Goal: Task Accomplishment & Management: Complete application form

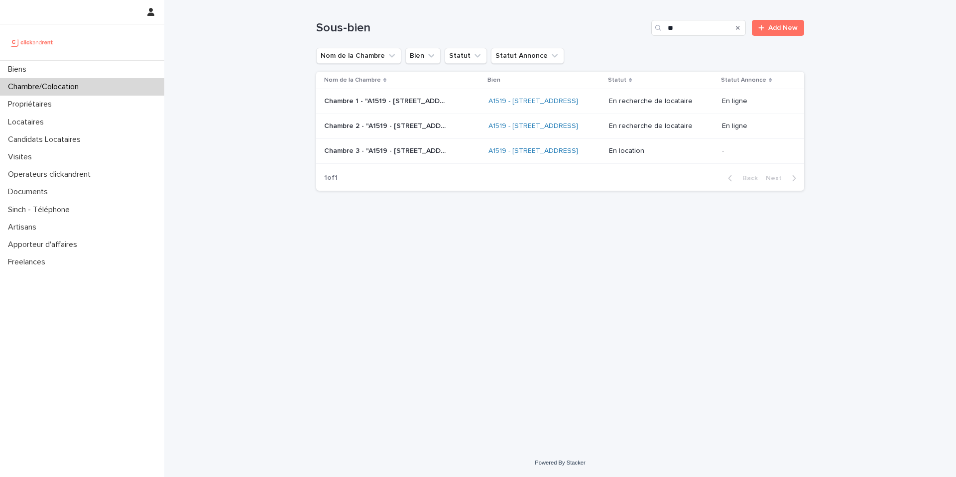
type input "*"
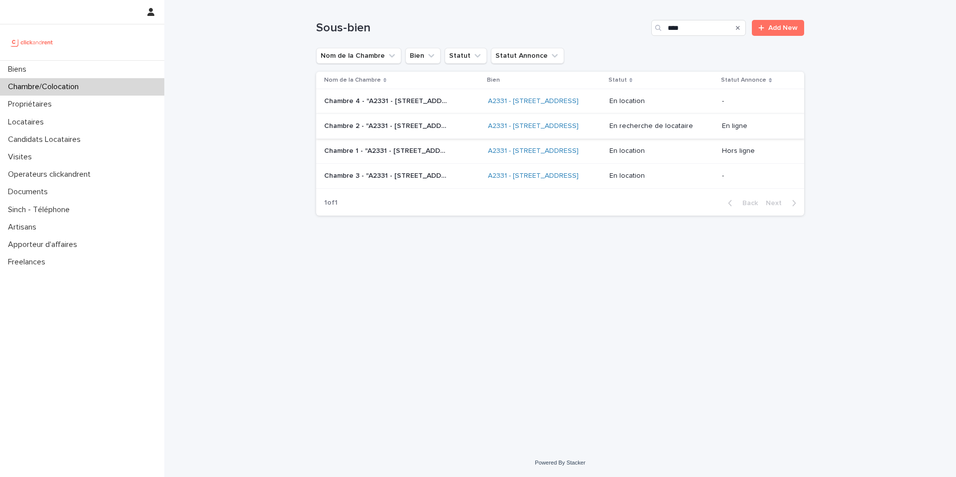
type input "****"
click at [417, 130] on p "Chambre 2 - "A2331 - [STREET_ADDRESS]"" at bounding box center [387, 125] width 126 height 10
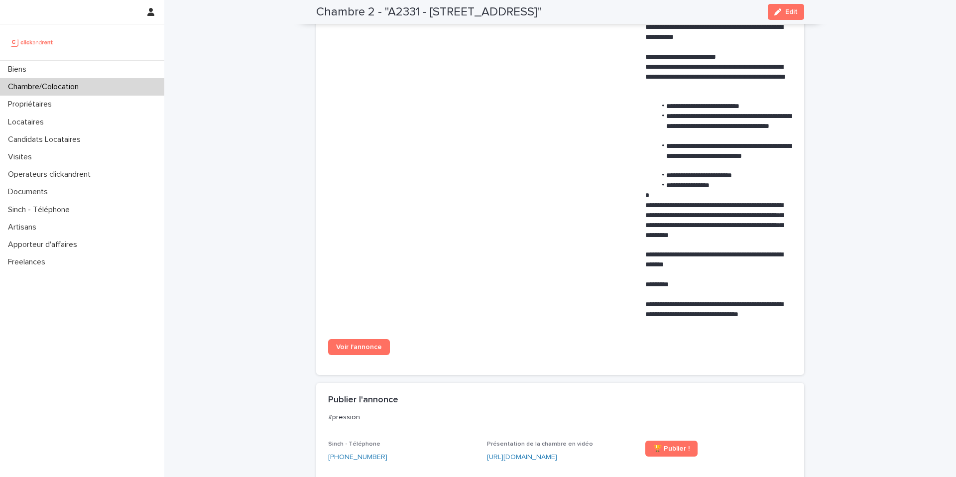
scroll to position [512, 0]
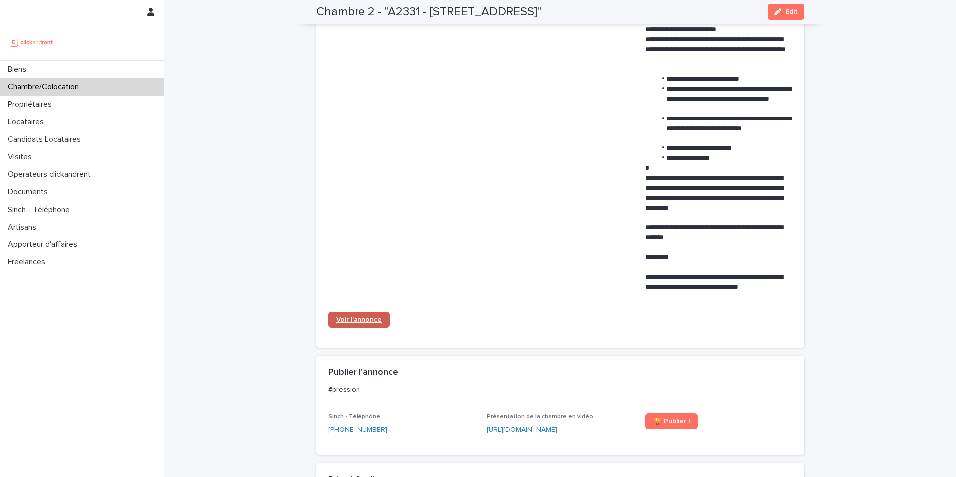
click at [356, 321] on span "Voir l'annonce" at bounding box center [359, 319] width 46 height 7
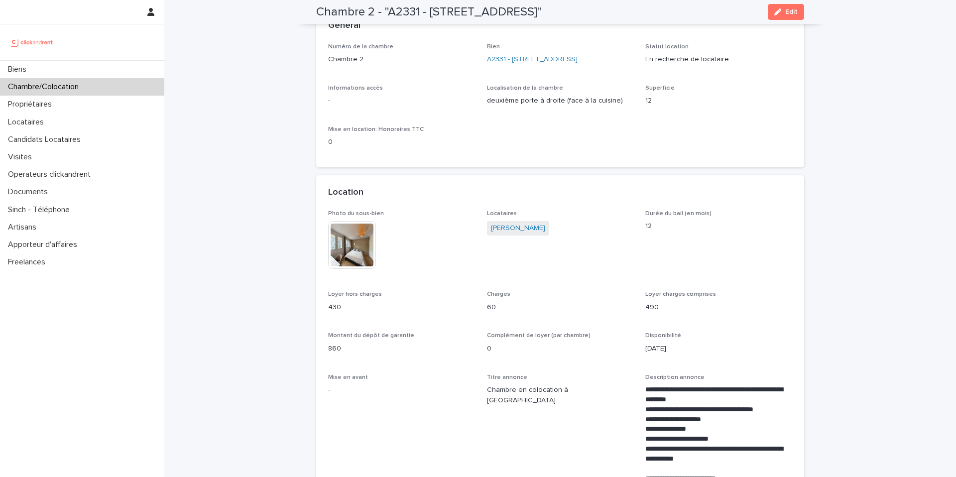
scroll to position [0, 0]
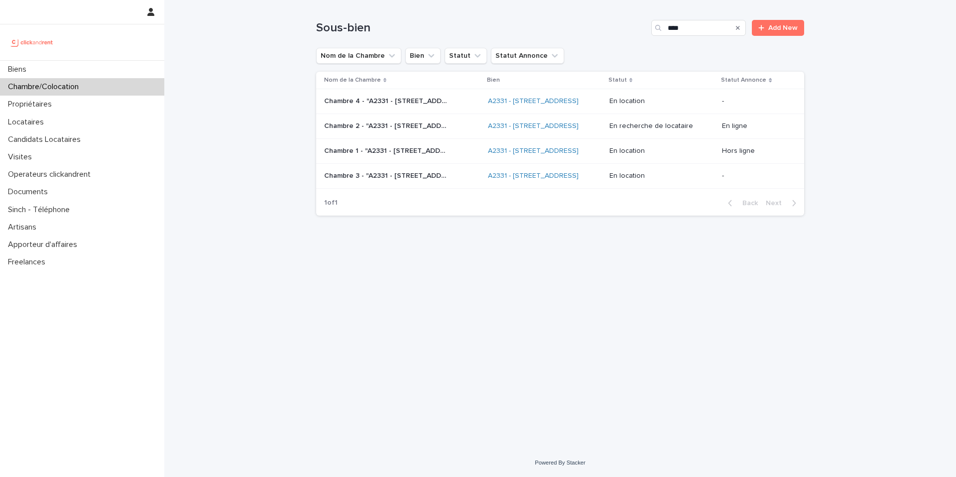
click at [434, 114] on td "Chambre 4 - "A2331 - [STREET_ADDRESS]" Chambre 4 - "A2331 - [STREET_ADDRESS]"" at bounding box center [400, 101] width 168 height 25
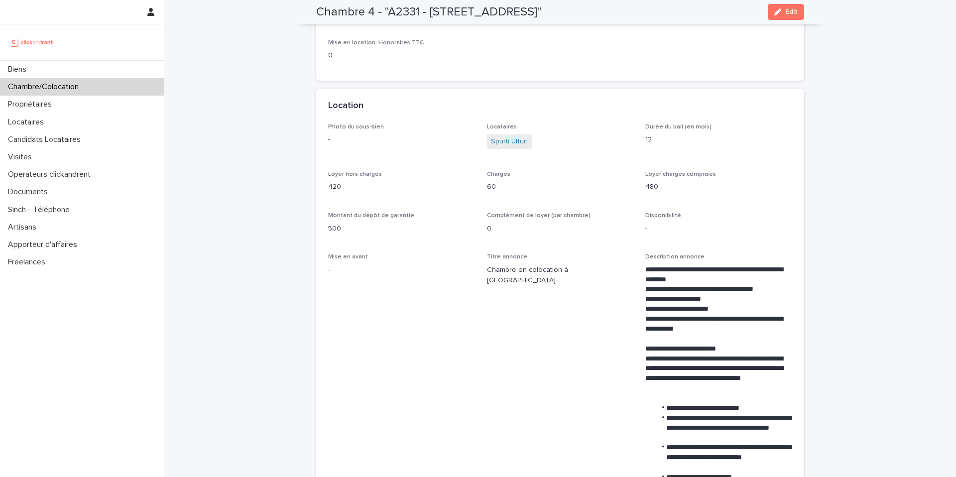
scroll to position [151, 0]
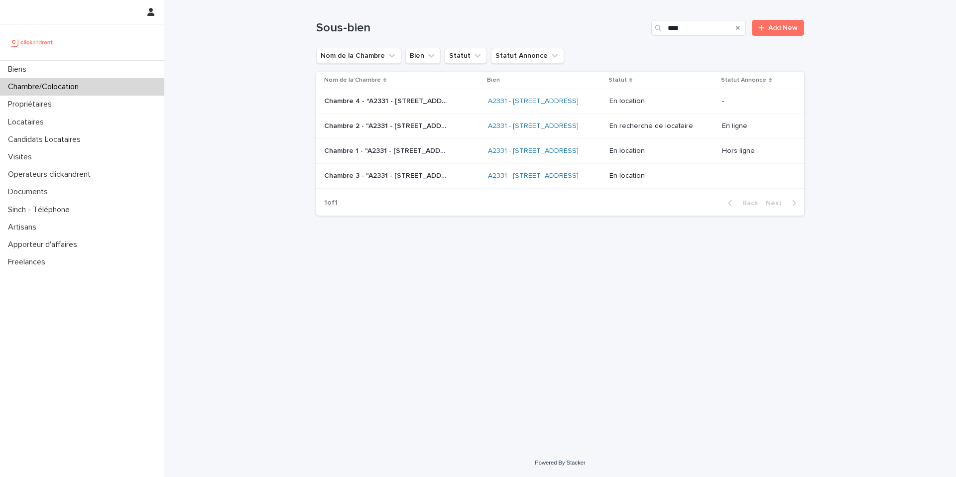
click at [431, 159] on div "Chambre 1 - "A2331 - [STREET_ADDRESS]" Chambre 1 - "A2331 - [STREET_ADDRESS]"" at bounding box center [402, 151] width 156 height 16
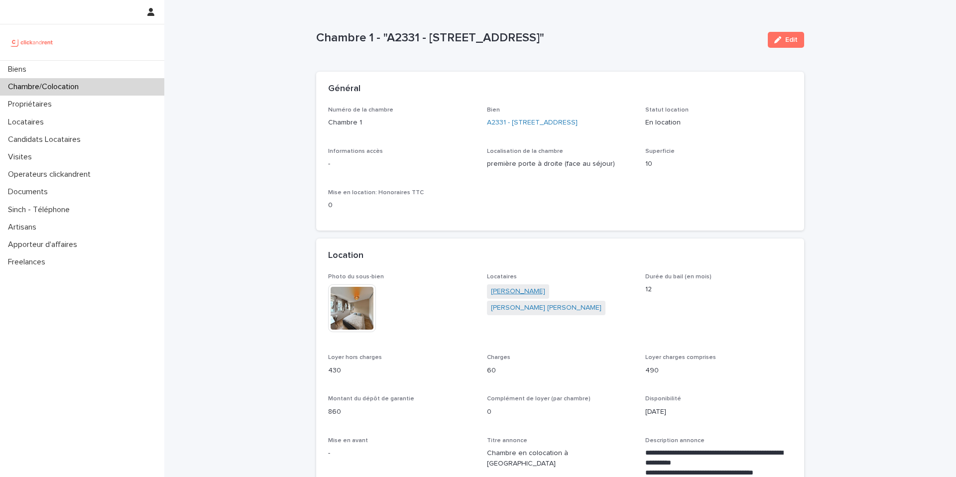
click at [498, 294] on link "[PERSON_NAME]" at bounding box center [518, 291] width 54 height 10
click at [78, 89] on p "Chambre/Colocation" at bounding box center [45, 86] width 83 height 9
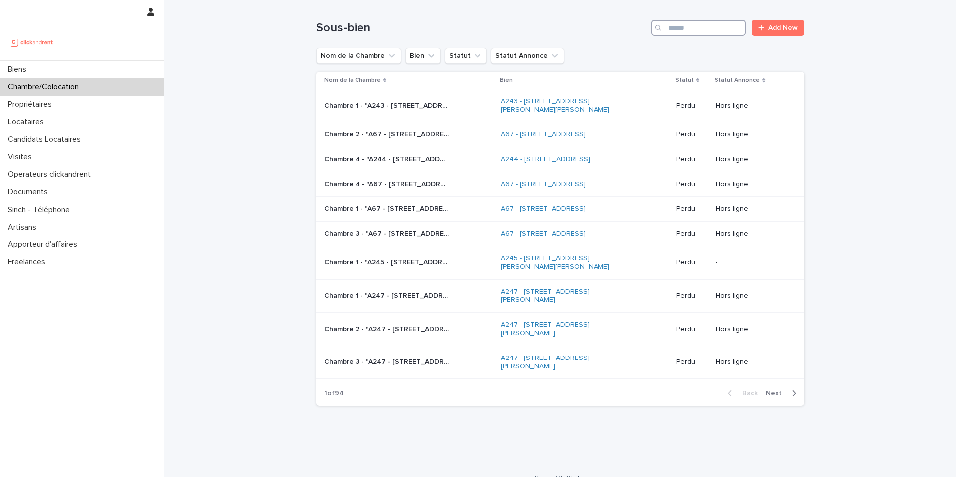
click at [680, 35] on input "Search" at bounding box center [698, 28] width 95 height 16
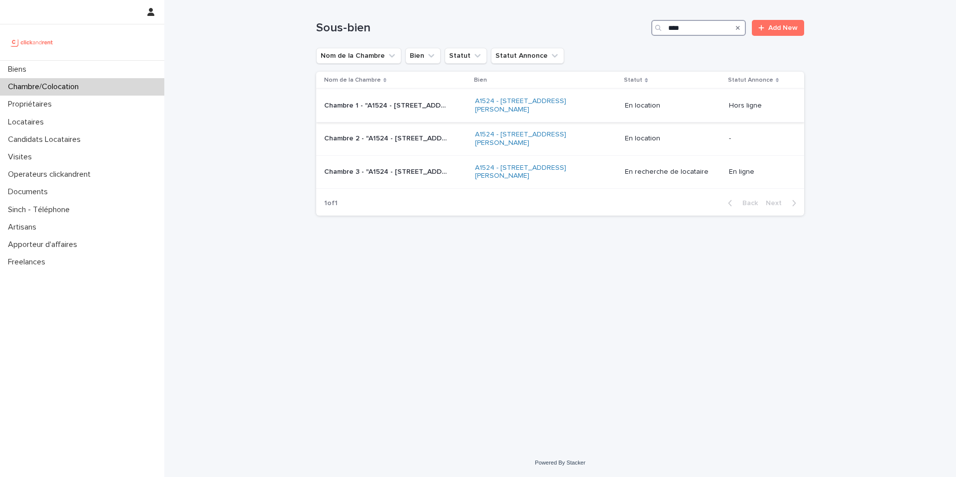
type input "****"
click at [429, 112] on div "Chambre 1 - "A1524 - [STREET_ADDRESS][GEOGRAPHIC_DATA][PERSON_NAME]" Chambre 1 …" at bounding box center [395, 106] width 143 height 16
click at [412, 146] on div "Chambre 2 - "A1524 - [STREET_ADDRESS][PERSON_NAME]" Chambre 2 - "A1524 - [STREE…" at bounding box center [395, 138] width 143 height 16
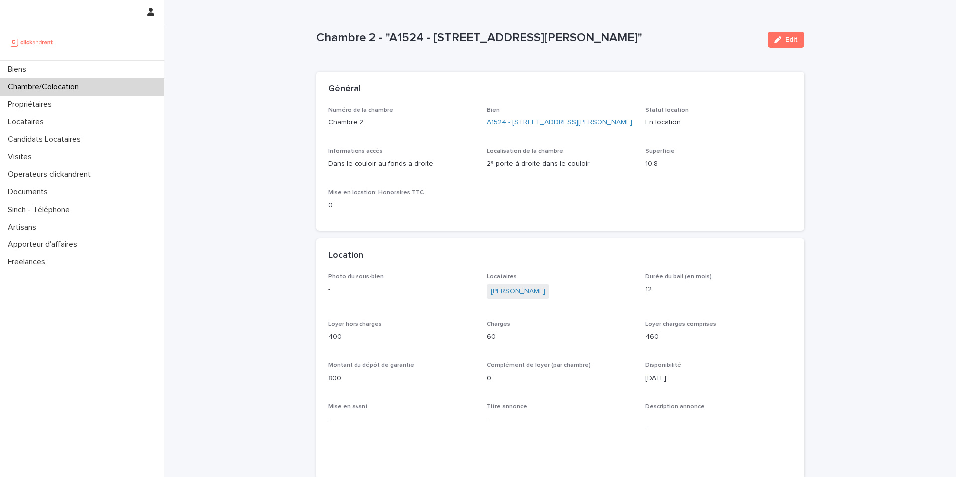
click at [517, 297] on link "[PERSON_NAME]" at bounding box center [518, 291] width 54 height 10
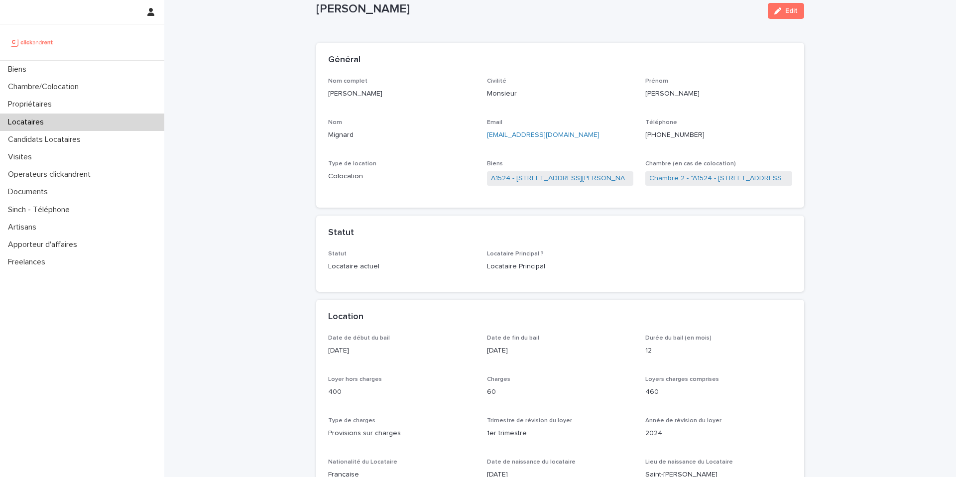
scroll to position [29, 0]
click at [676, 135] on ringoverc2c-number-84e06f14122c "[PHONE_NUMBER]" at bounding box center [674, 134] width 59 height 7
click at [47, 156] on div "Visites" at bounding box center [82, 156] width 164 height 17
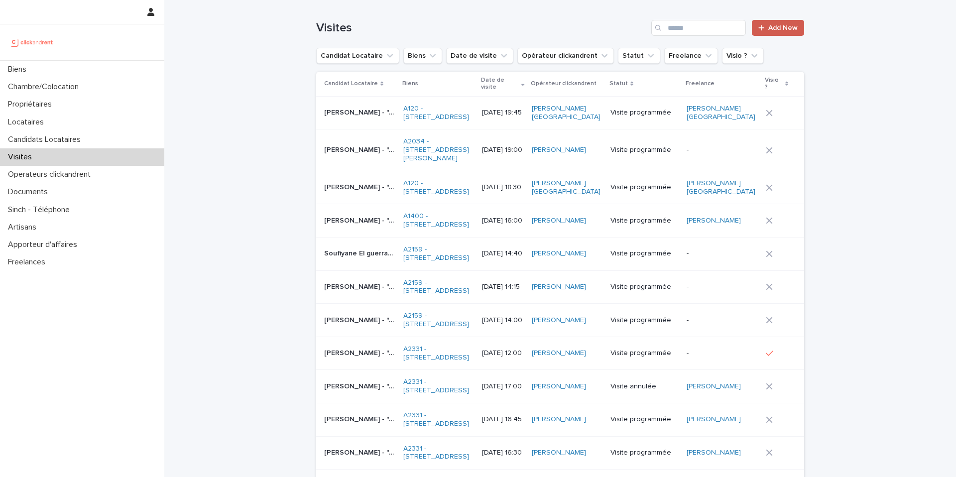
click at [768, 28] on span "Add New" at bounding box center [782, 27] width 29 height 7
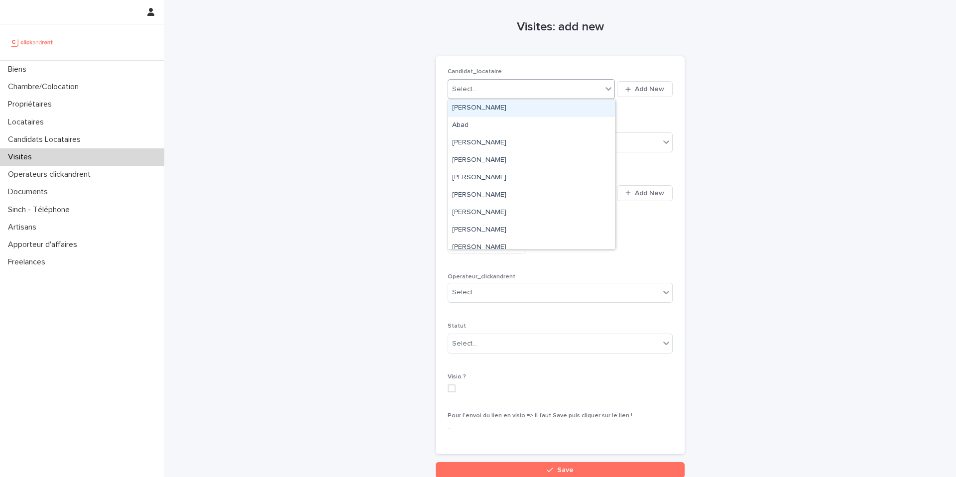
click at [494, 89] on div "Select..." at bounding box center [525, 89] width 154 height 16
paste input "**********"
type input "**********"
click at [510, 110] on div "[PERSON_NAME]" at bounding box center [531, 108] width 167 height 17
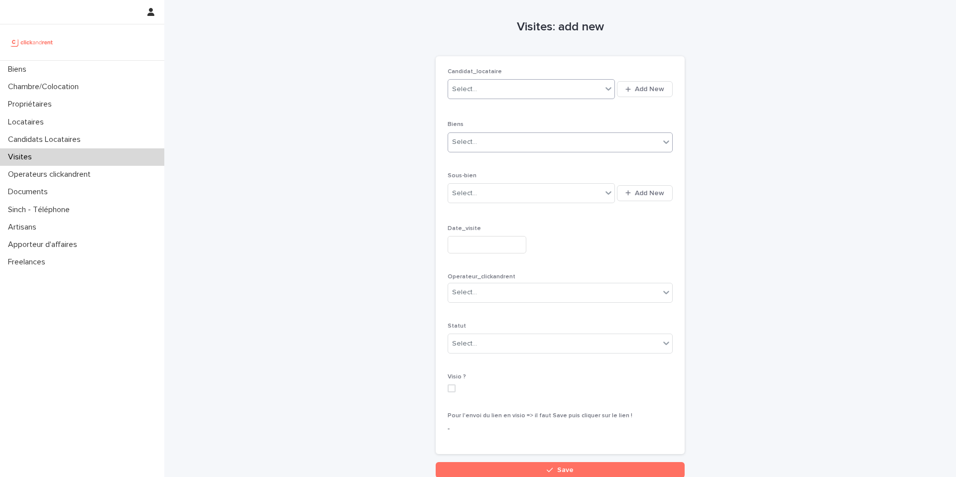
click at [495, 145] on div "Select..." at bounding box center [554, 142] width 212 height 16
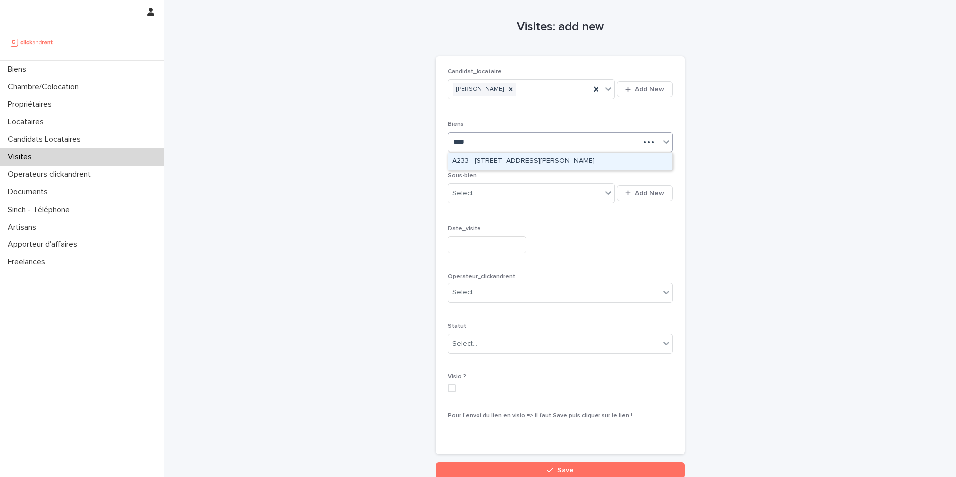
type input "*****"
click at [490, 165] on div "A2331 - [STREET_ADDRESS]" at bounding box center [560, 161] width 224 height 17
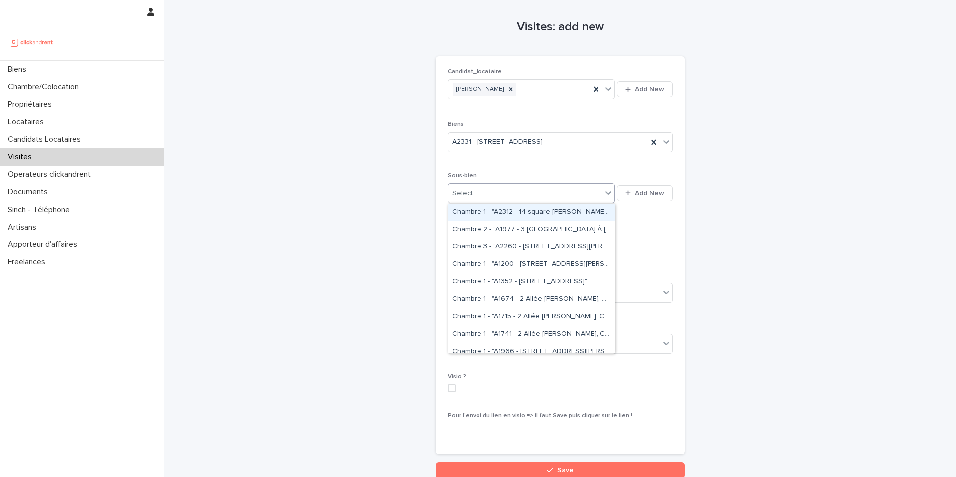
click at [497, 201] on div "Select..." at bounding box center [530, 193] width 167 height 20
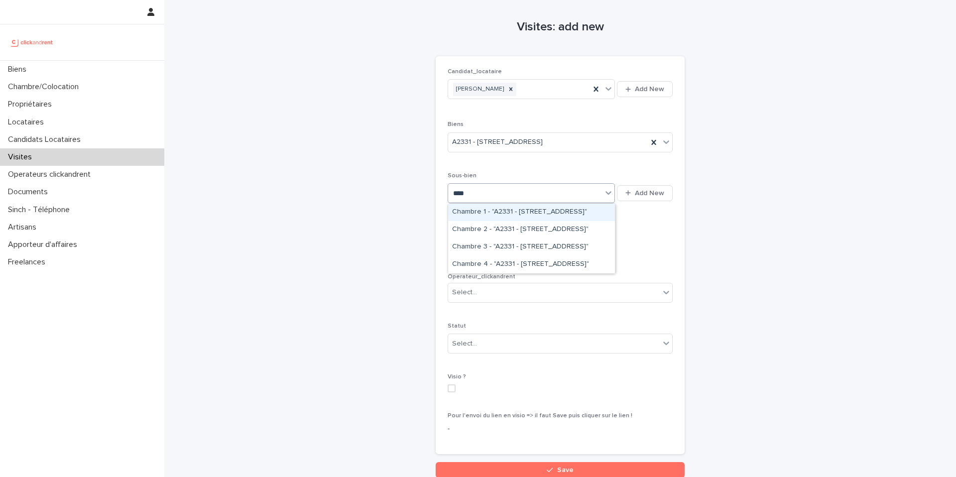
type input "*****"
click at [508, 230] on div "Chambre 2 - "A2331 - [STREET_ADDRESS]"" at bounding box center [531, 229] width 167 height 17
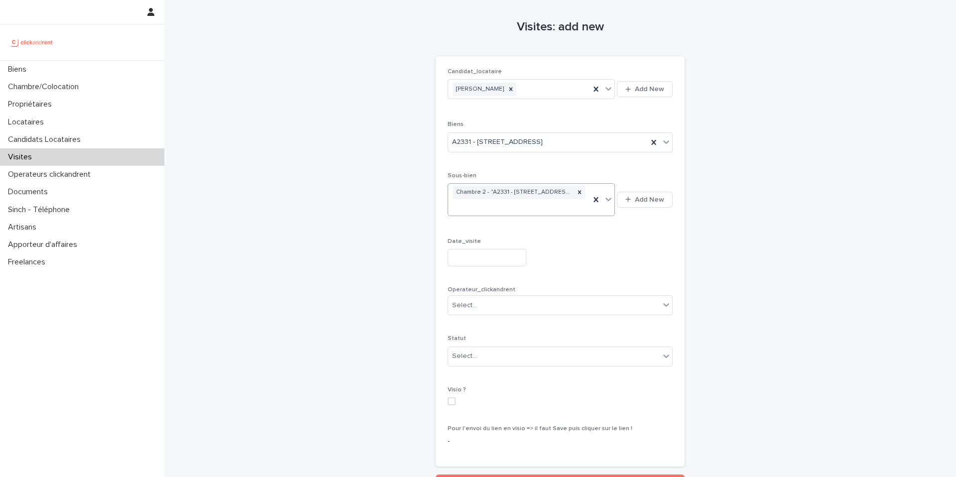
click at [486, 266] on input "text" at bounding box center [486, 257] width 79 height 17
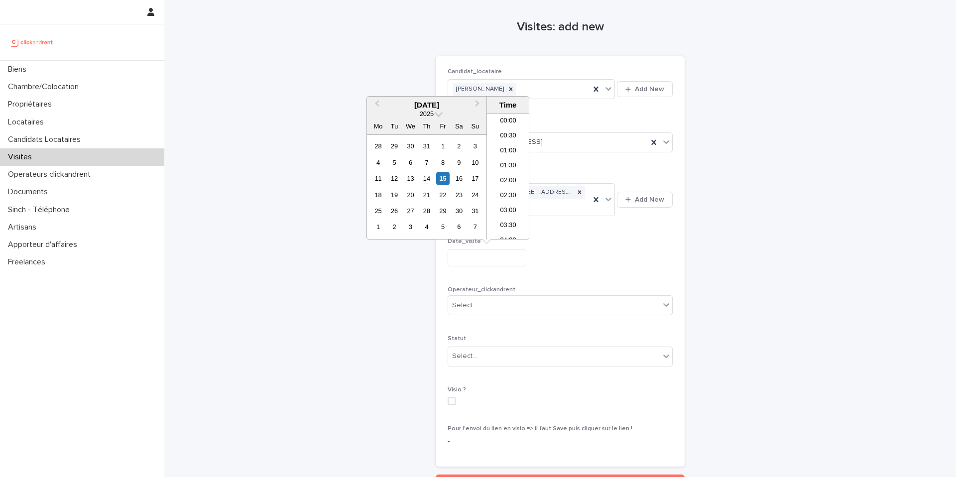
scroll to position [528, 0]
click at [381, 198] on div "18" at bounding box center [377, 194] width 13 height 13
click at [512, 162] on li "12:00" at bounding box center [508, 159] width 42 height 15
type input "**********"
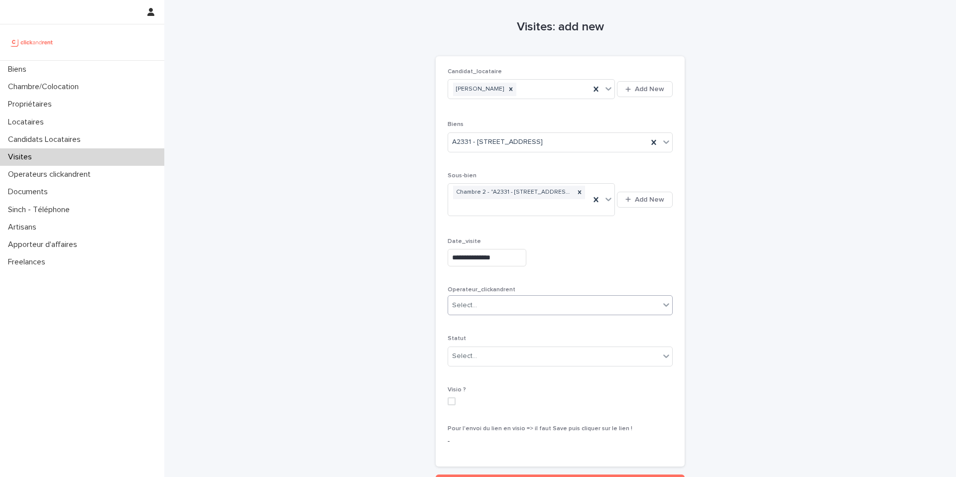
click at [510, 310] on div "Select..." at bounding box center [554, 305] width 212 height 16
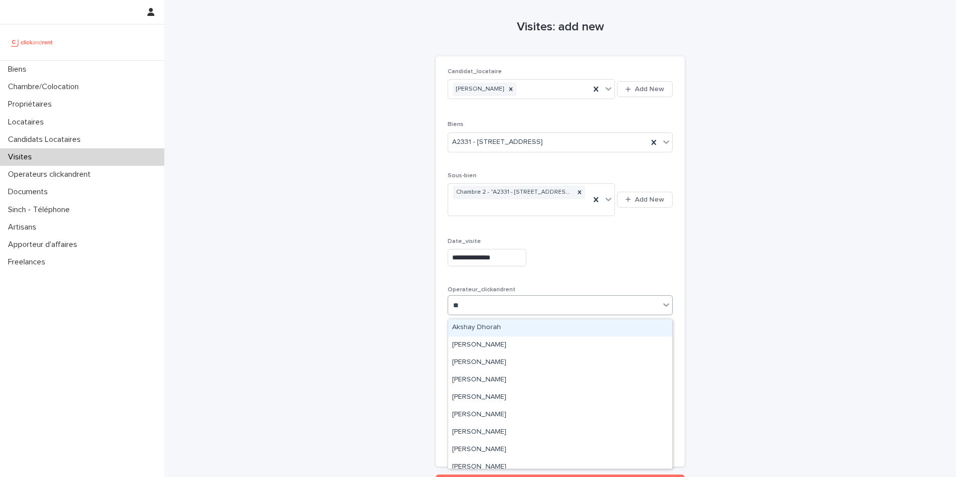
type input "***"
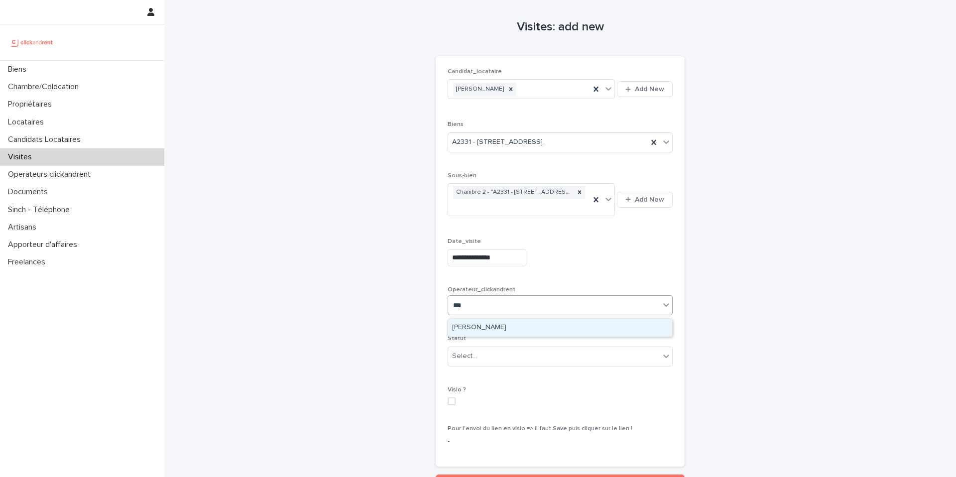
click at [509, 326] on div "[PERSON_NAME]" at bounding box center [560, 327] width 224 height 17
click at [499, 362] on div "Select..." at bounding box center [554, 356] width 212 height 16
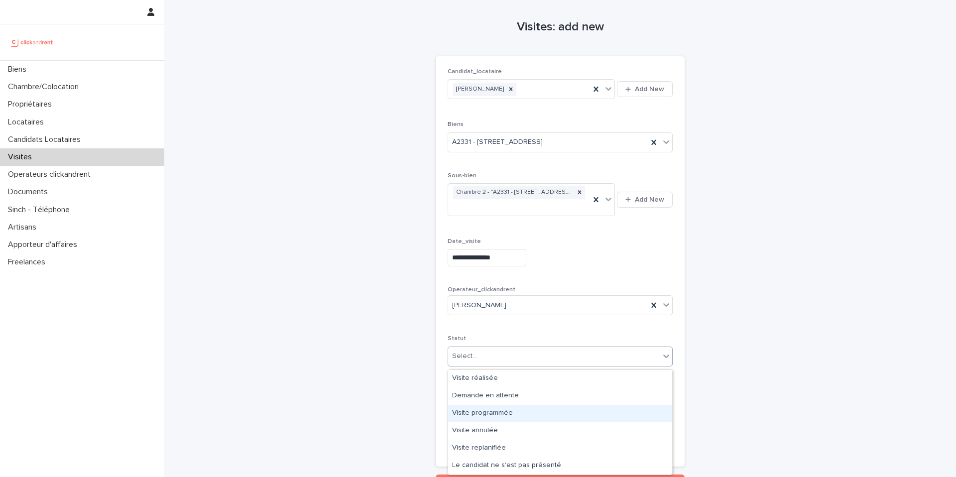
click at [488, 413] on div "Visite programmée" at bounding box center [560, 413] width 224 height 17
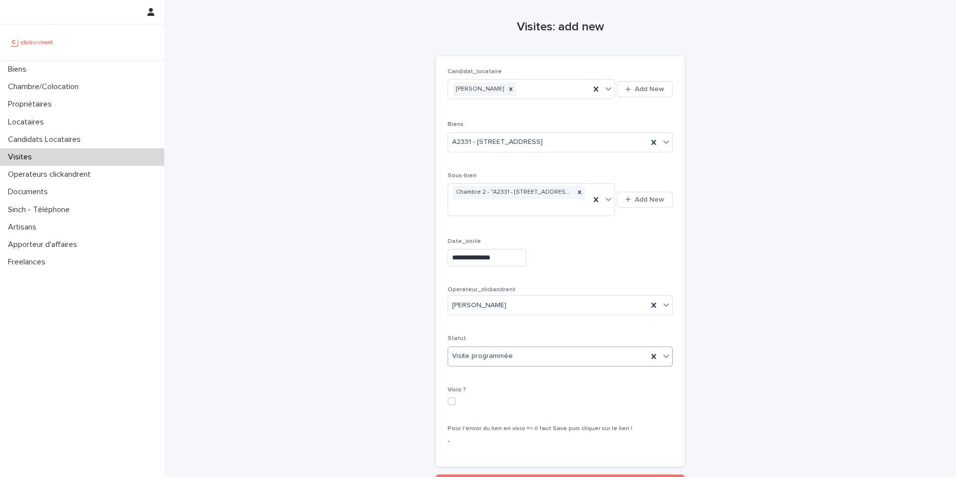
click at [451, 403] on span at bounding box center [451, 401] width 8 height 8
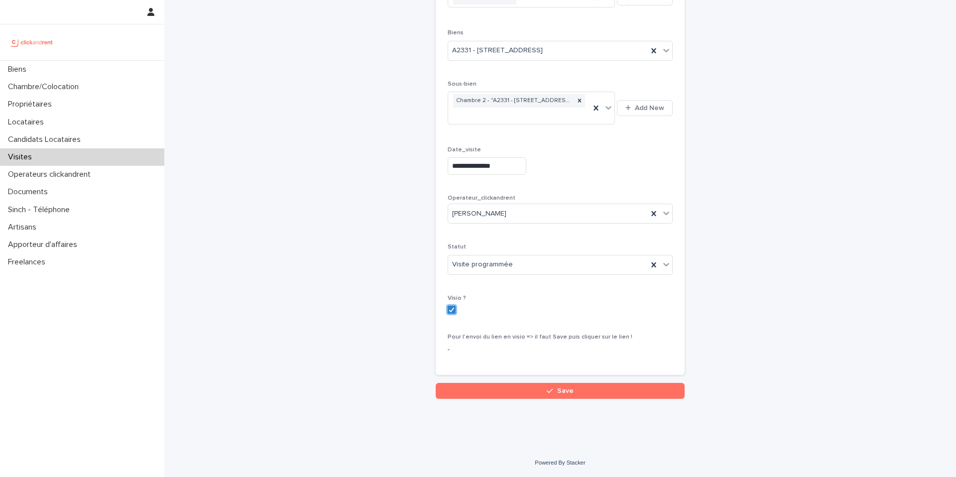
scroll to position [95, 0]
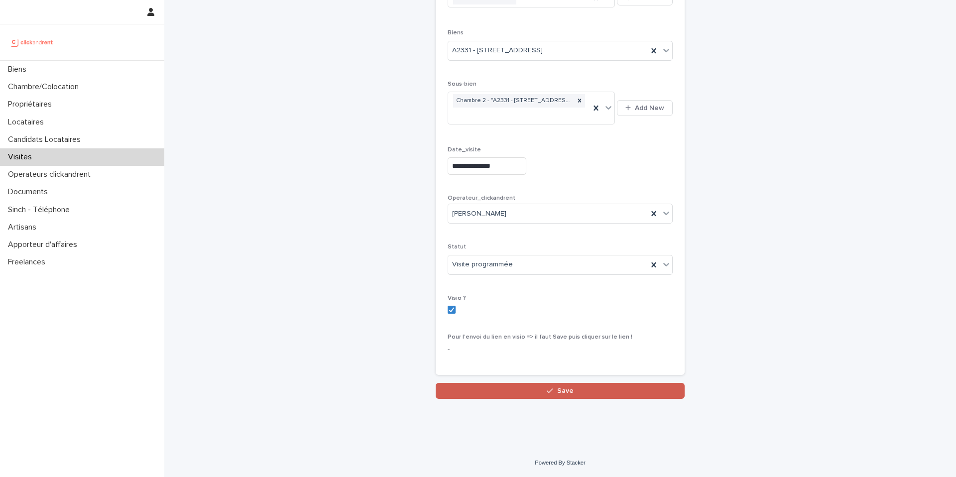
click at [521, 398] on button "Save" at bounding box center [560, 391] width 249 height 16
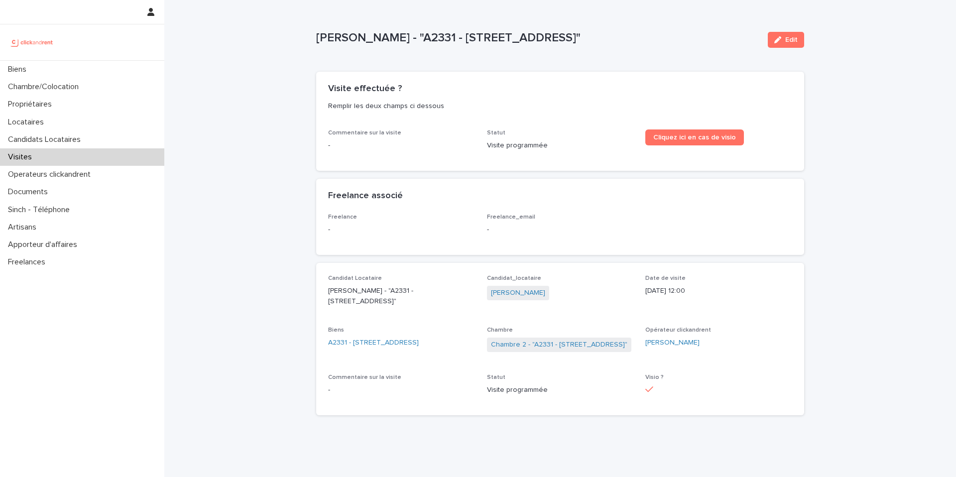
click at [699, 145] on div "Cliquez ici en cas de visio" at bounding box center [718, 141] width 147 height 24
click at [702, 141] on link "Cliquez ici en cas de visio" at bounding box center [694, 137] width 99 height 16
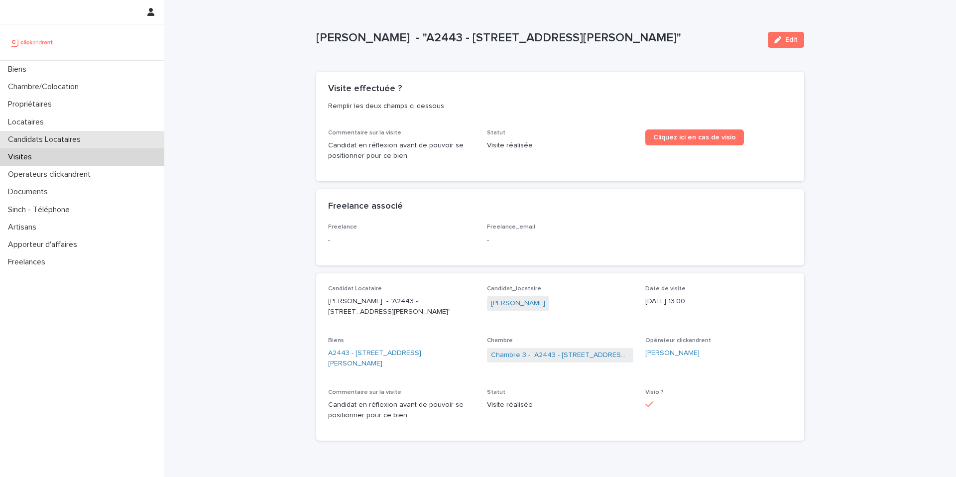
click at [84, 144] on div "Candidats Locataires" at bounding box center [82, 139] width 164 height 17
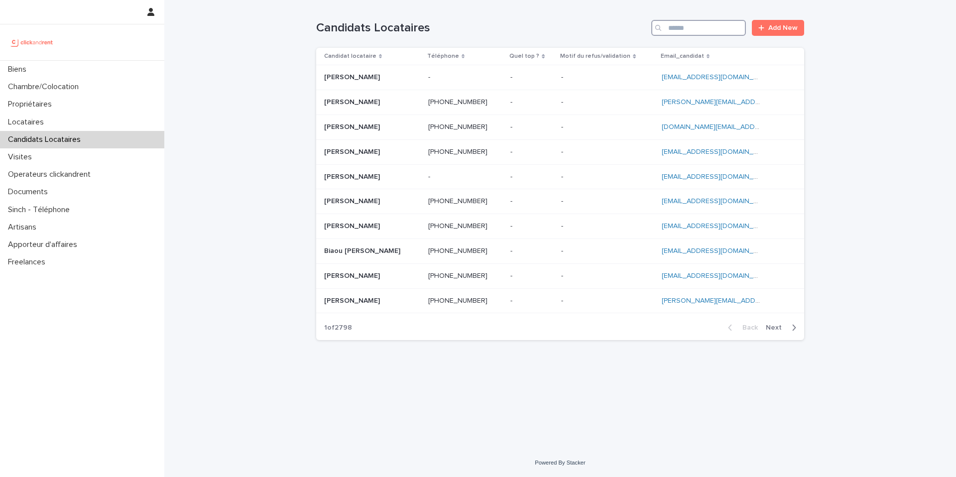
click at [681, 31] on input "Search" at bounding box center [698, 28] width 95 height 16
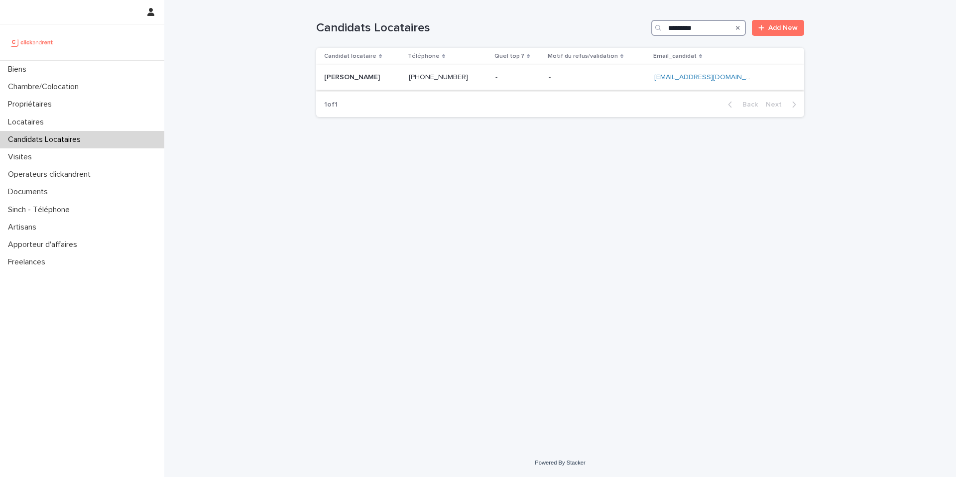
type input "*********"
click at [401, 81] on p at bounding box center [362, 77] width 77 height 8
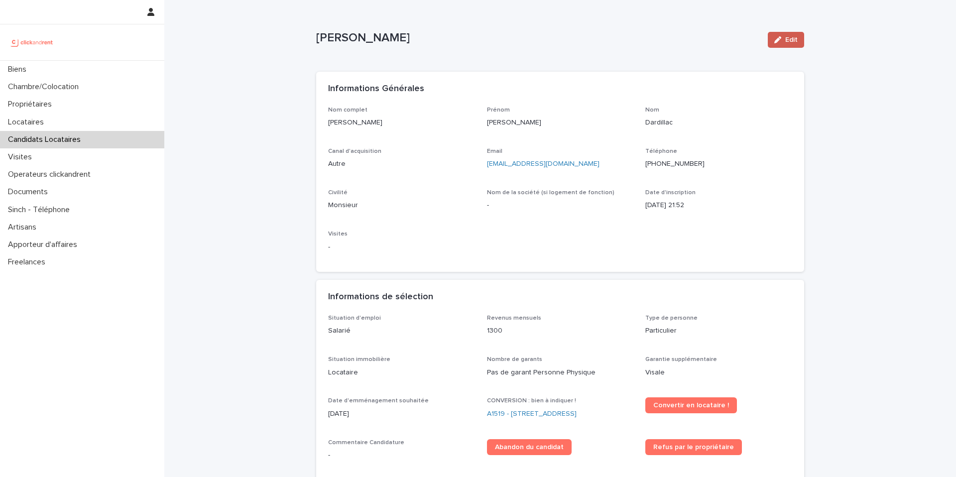
click at [779, 45] on button "Edit" at bounding box center [786, 40] width 36 height 16
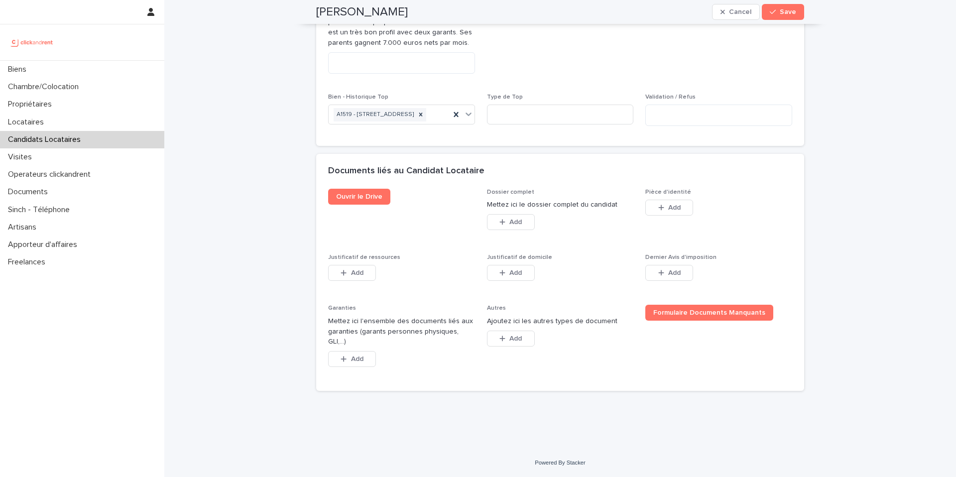
scroll to position [630, 0]
click at [358, 362] on span "Add" at bounding box center [357, 358] width 12 height 7
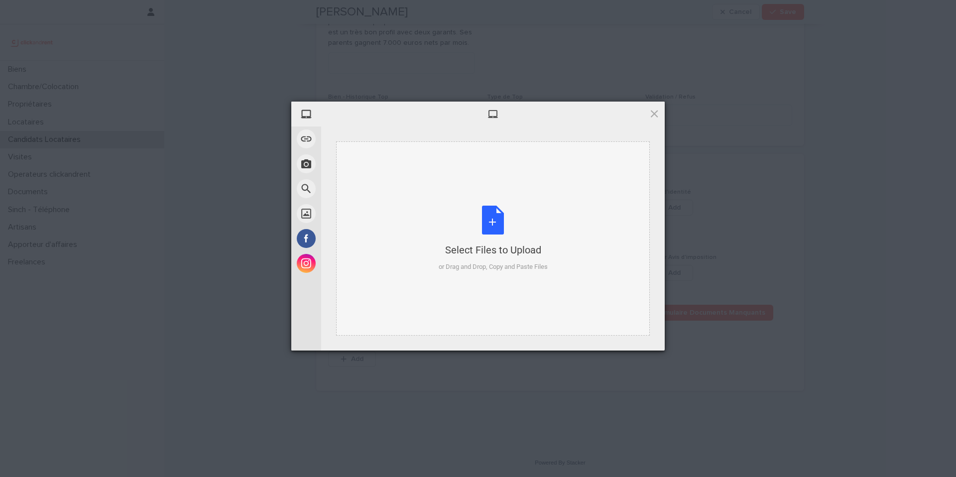
click at [495, 225] on div "Select Files to Upload or Drag and Drop, Copy and Paste Files" at bounding box center [493, 239] width 109 height 66
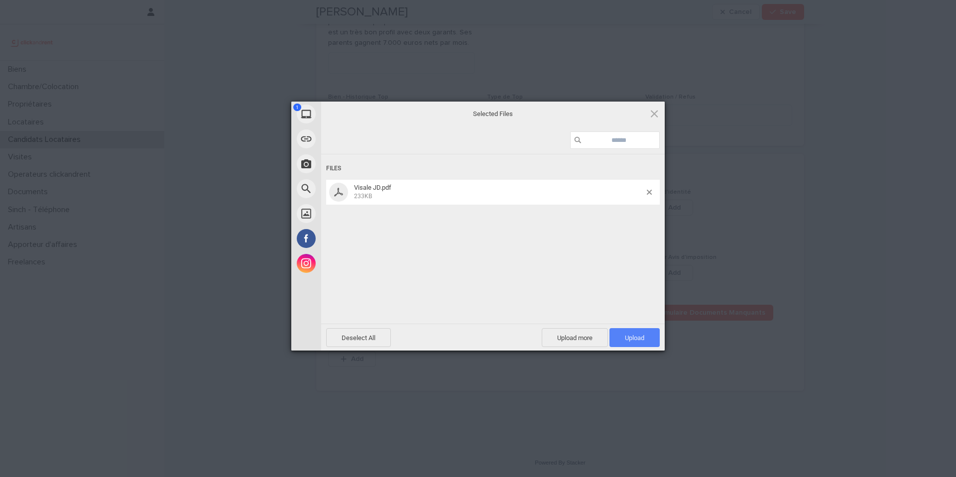
click at [636, 338] on span "Upload 1" at bounding box center [634, 337] width 19 height 7
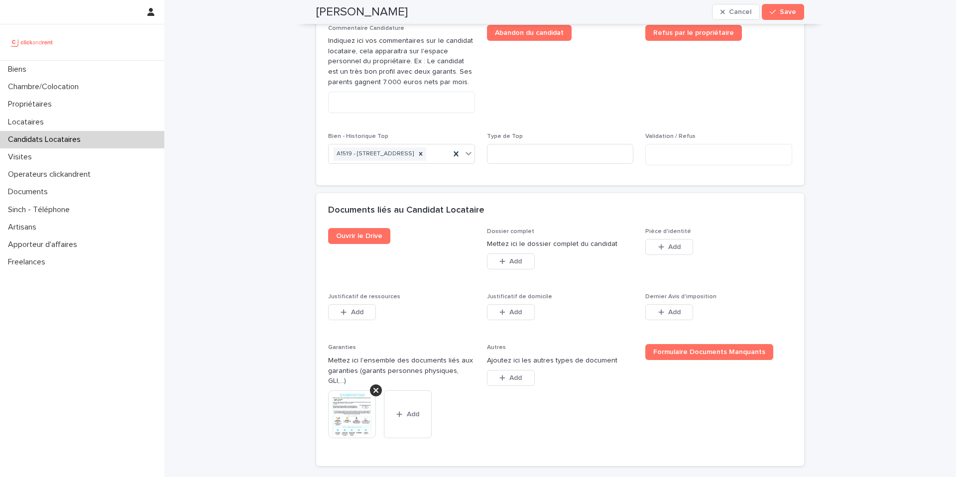
scroll to position [570, 0]
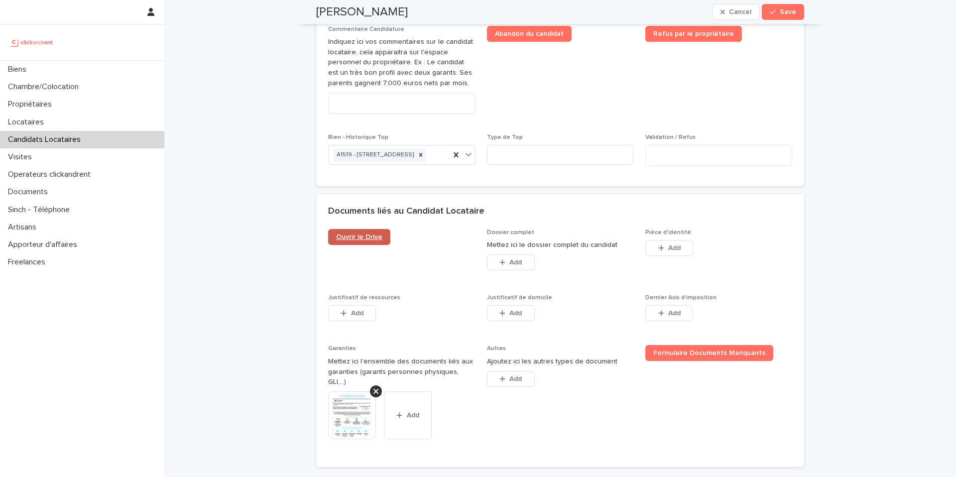
click at [374, 240] on span "Ouvrir le Drive" at bounding box center [359, 236] width 46 height 7
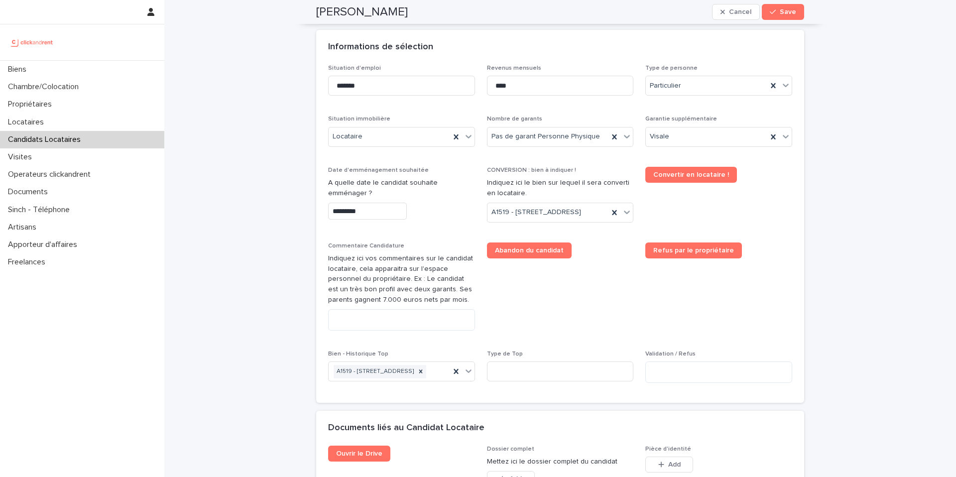
scroll to position [373, 0]
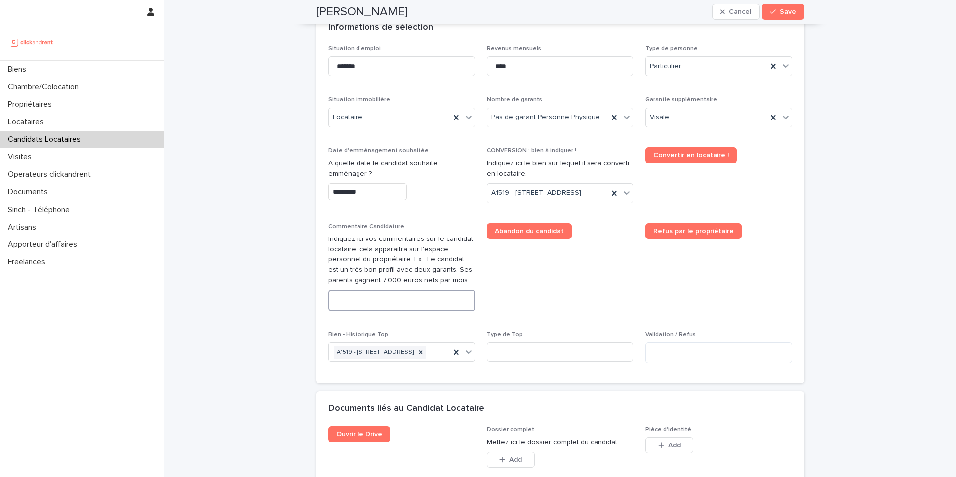
click at [380, 311] on textarea at bounding box center [401, 300] width 147 height 21
paste textarea "**********"
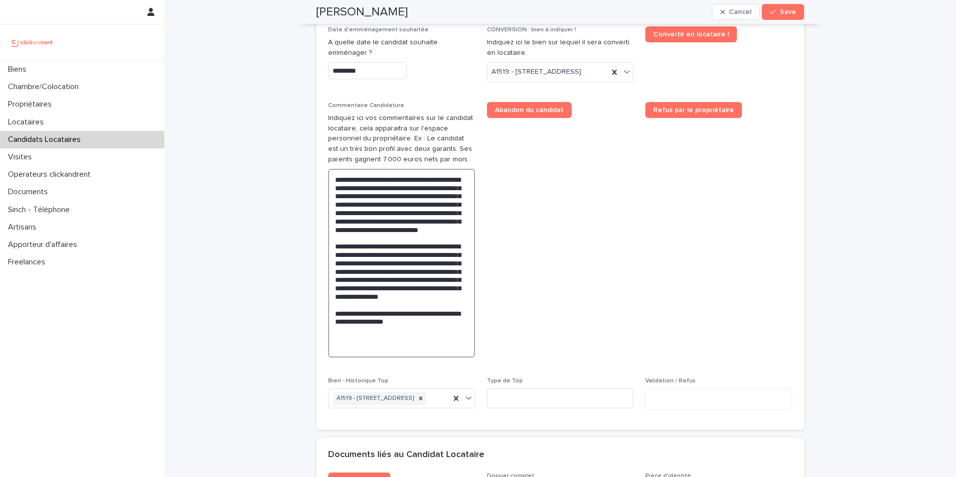
scroll to position [497, 0]
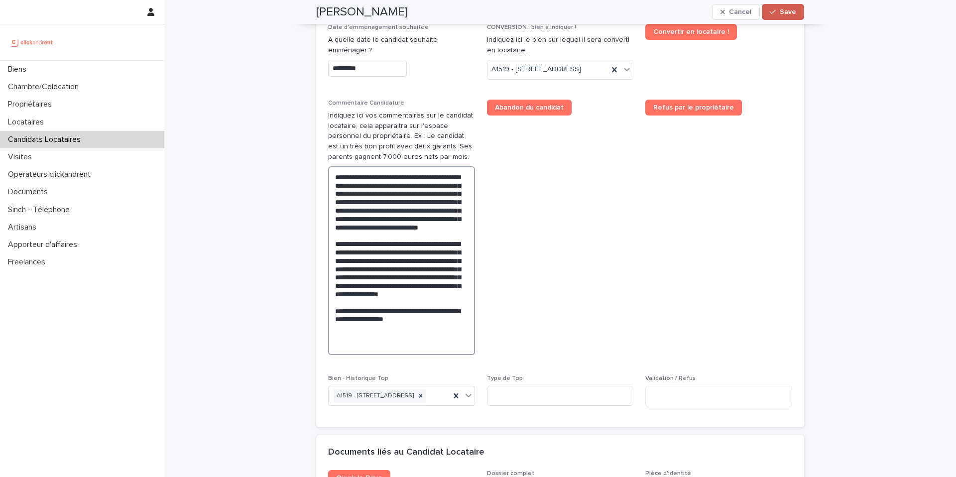
type textarea "**********"
click at [791, 11] on span "Save" at bounding box center [787, 11] width 16 height 7
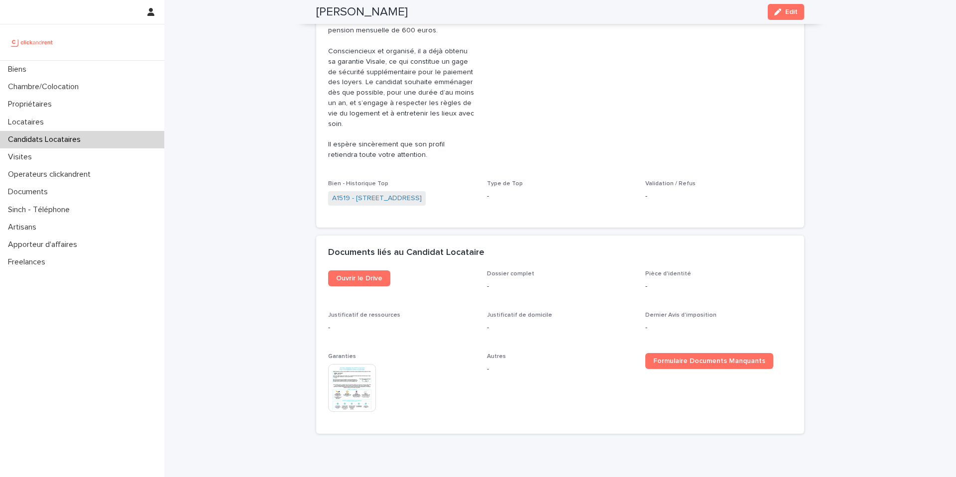
scroll to position [345, 0]
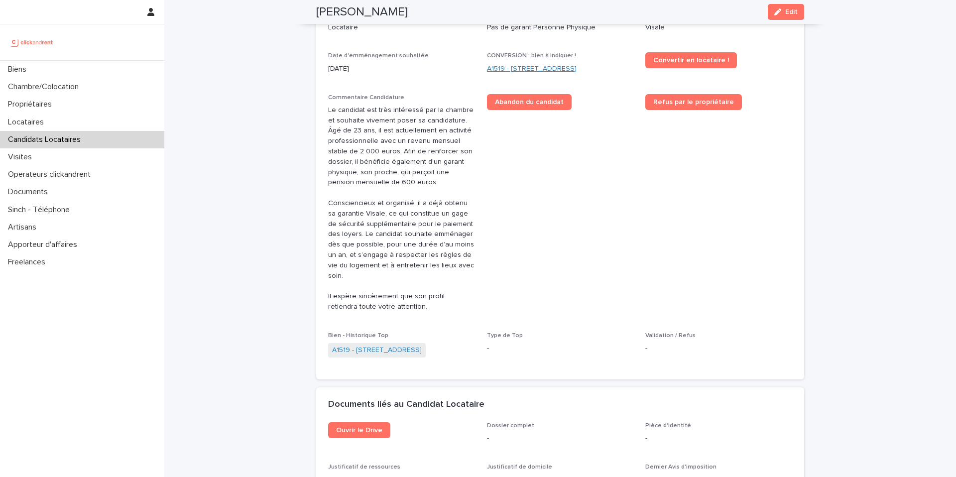
click at [576, 69] on link "A1519 - [STREET_ADDRESS]" at bounding box center [532, 69] width 90 height 10
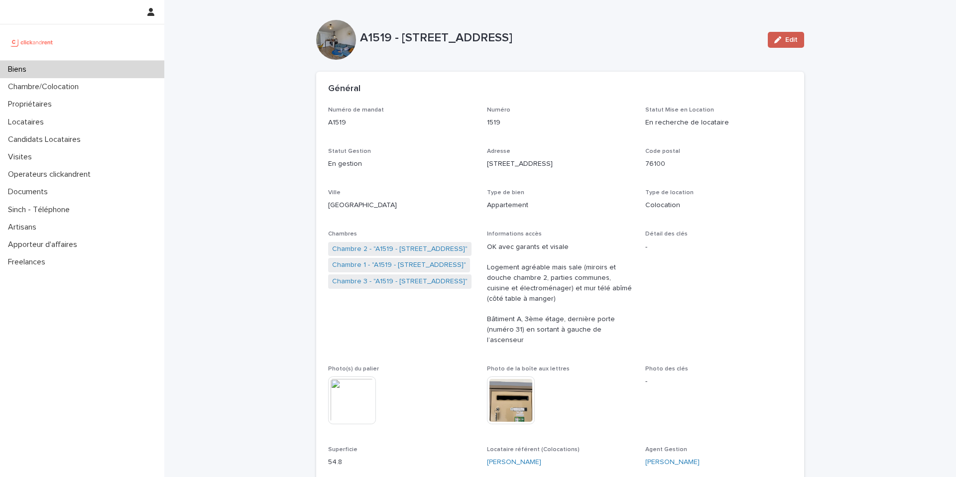
click at [790, 44] on button "Edit" at bounding box center [786, 40] width 36 height 16
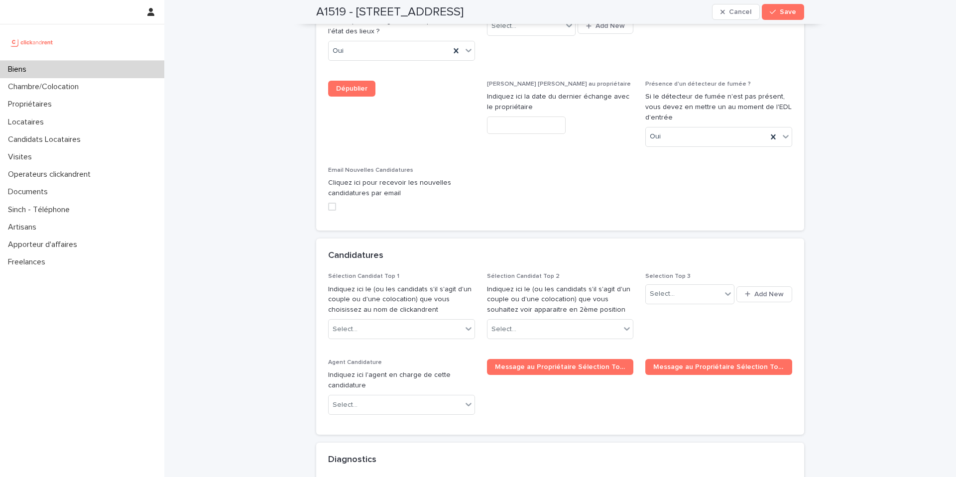
scroll to position [4741, 0]
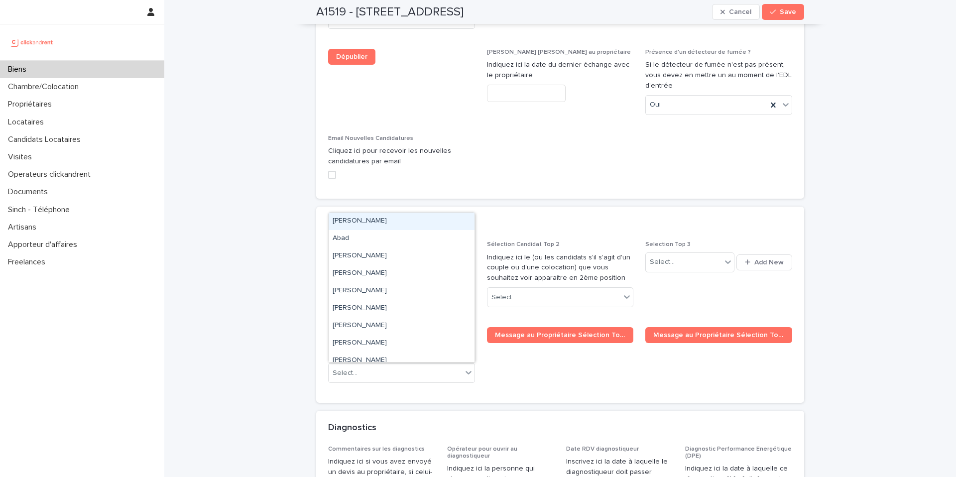
click at [417, 289] on div "Select..." at bounding box center [395, 297] width 133 height 16
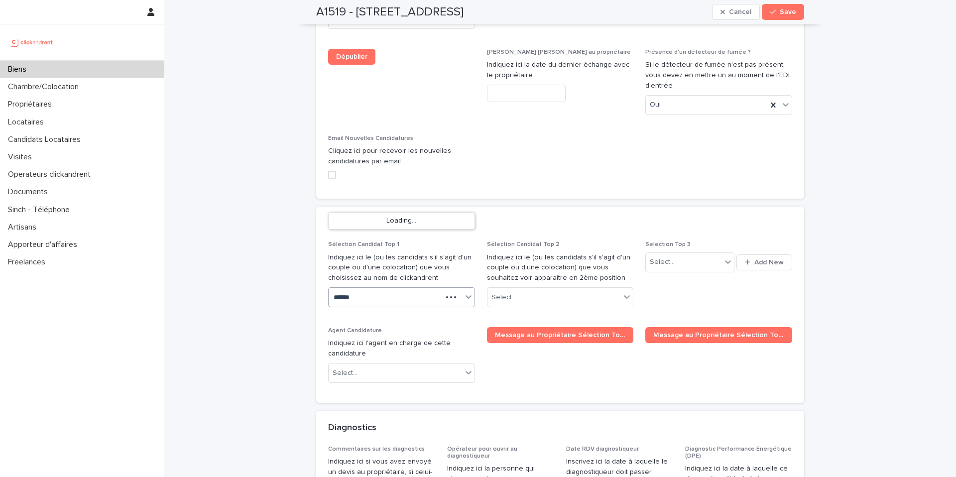
type input "*******"
click at [384, 221] on div "Jean-baptiste Dardillac" at bounding box center [402, 221] width 146 height 17
click at [778, 18] on button "Save" at bounding box center [783, 12] width 42 height 16
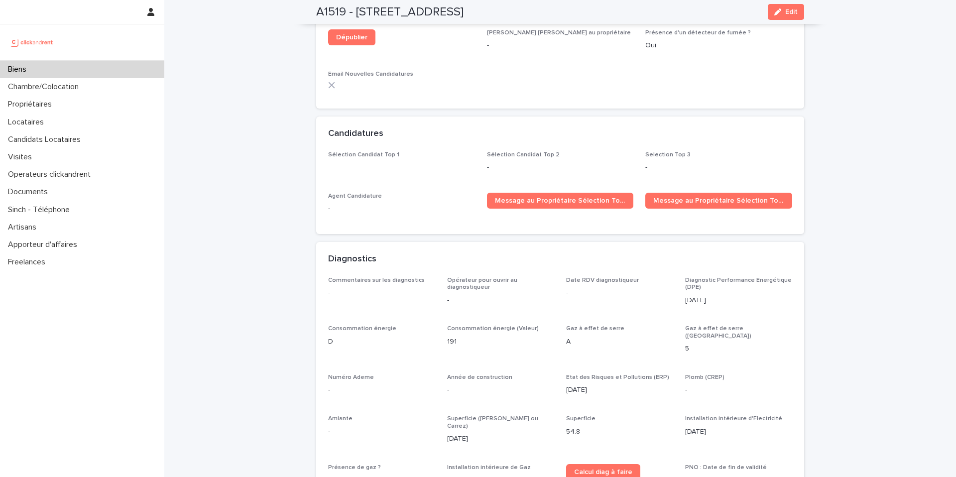
scroll to position [3005, 0]
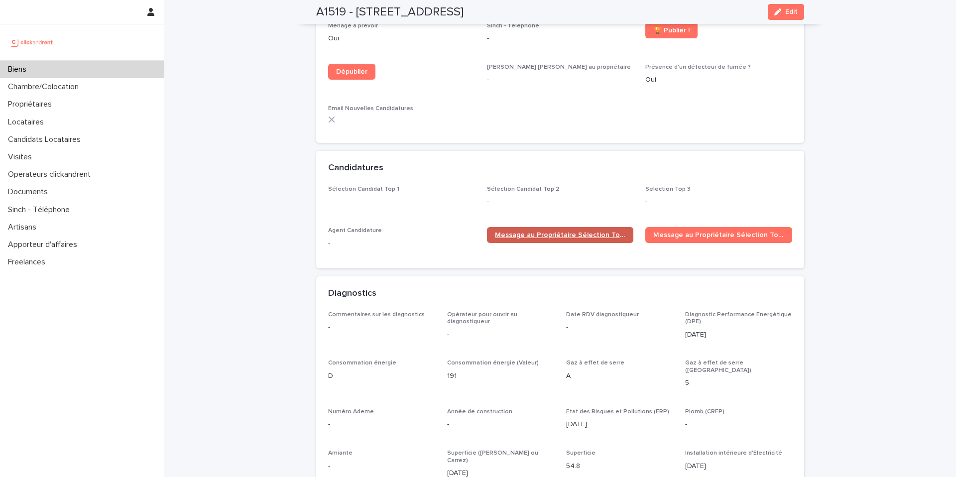
click at [574, 231] on span "Message au Propriétaire Sélection Top 1" at bounding box center [560, 234] width 131 height 7
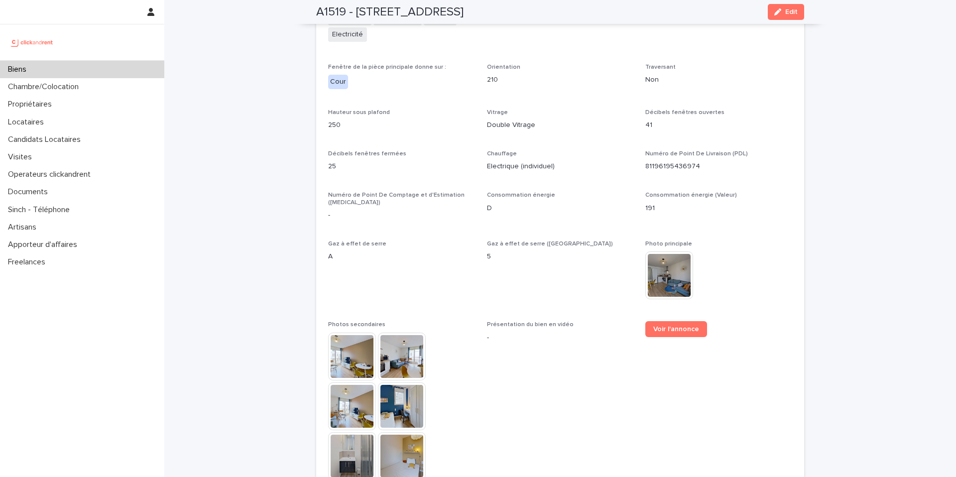
scroll to position [2464, 0]
